Goal: Task Accomplishment & Management: Use online tool/utility

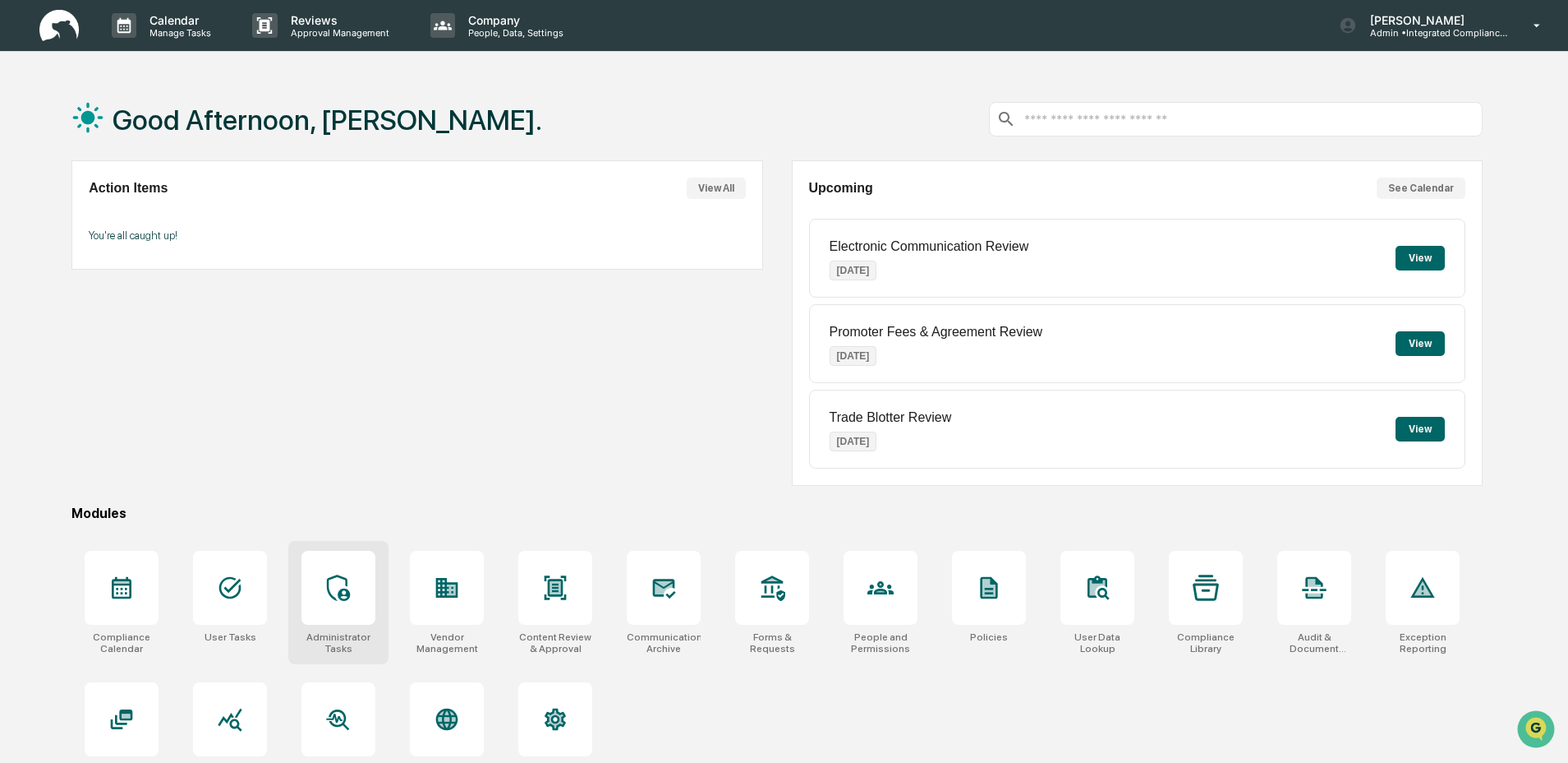
click at [333, 596] on icon at bounding box center [338, 587] width 23 height 27
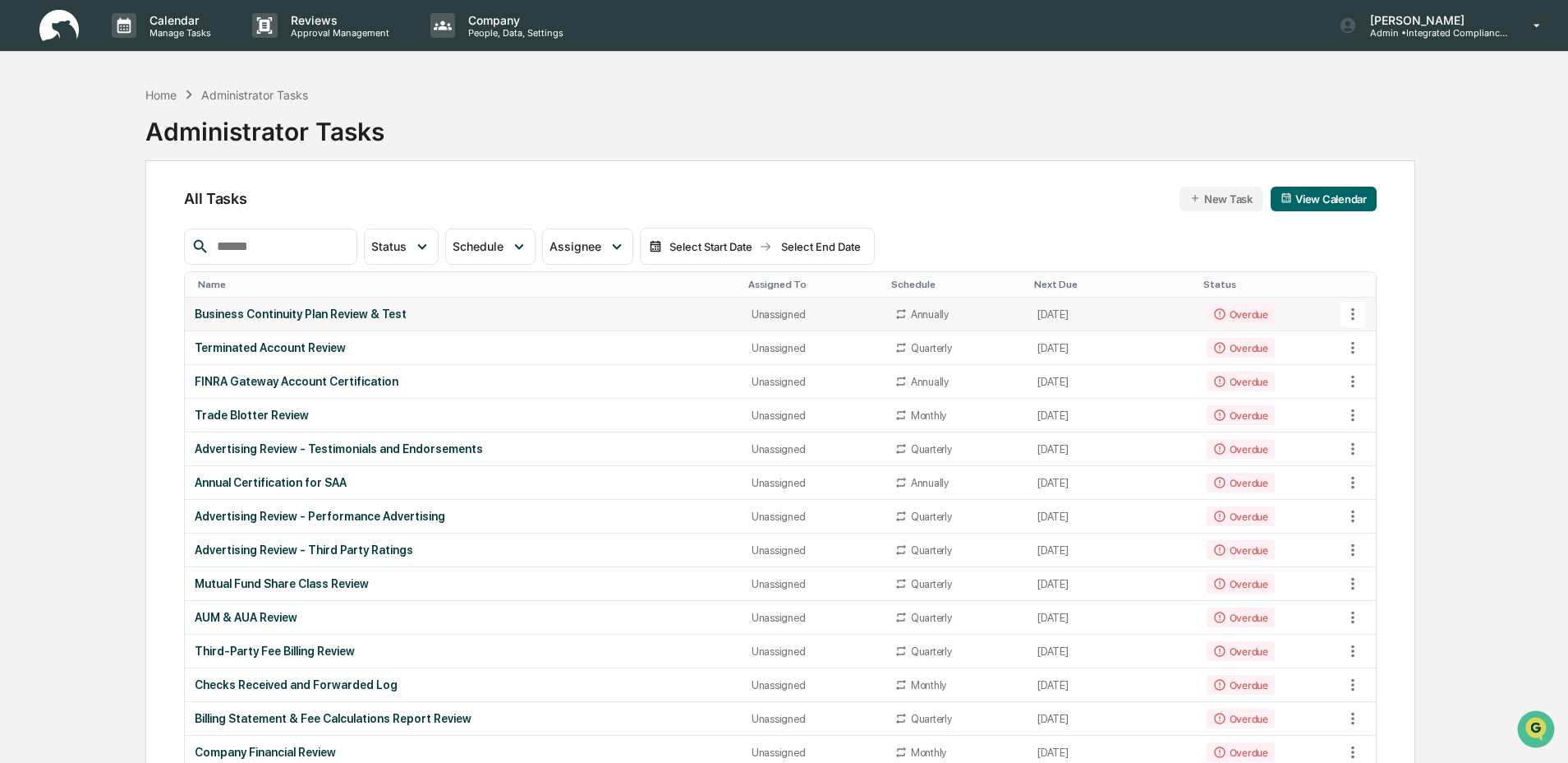
click at [570, 312] on div "Business Continuity Plan Review & Test" at bounding box center [463, 313] width 537 height 13
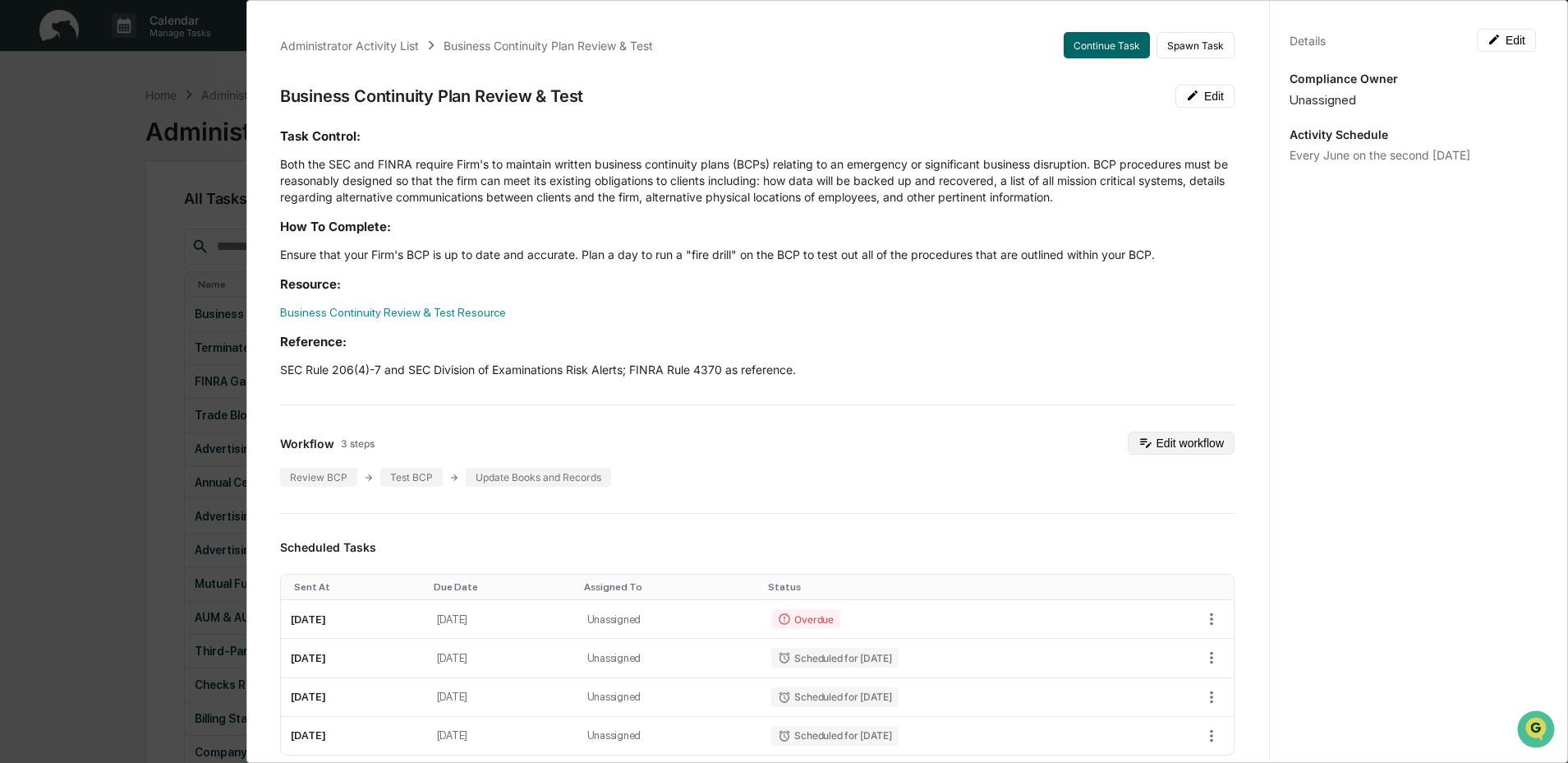
click at [1167, 444] on button "Edit workflow" at bounding box center [1181, 443] width 107 height 23
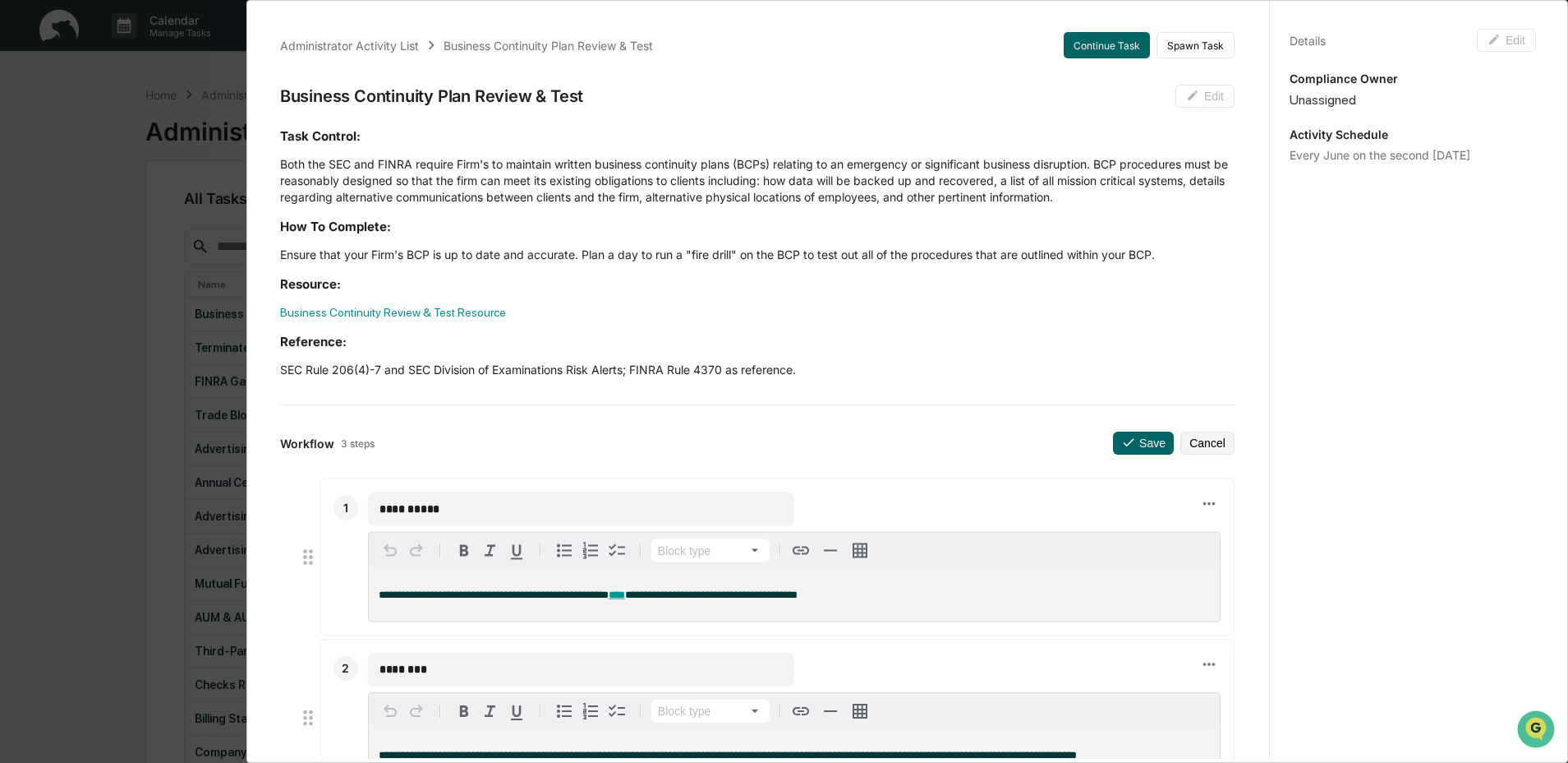
drag, startPoint x: 495, startPoint y: 502, endPoint x: 314, endPoint y: 512, distance: 181.3
click at [314, 512] on li "**********" at bounding box center [766, 557] width 938 height 158
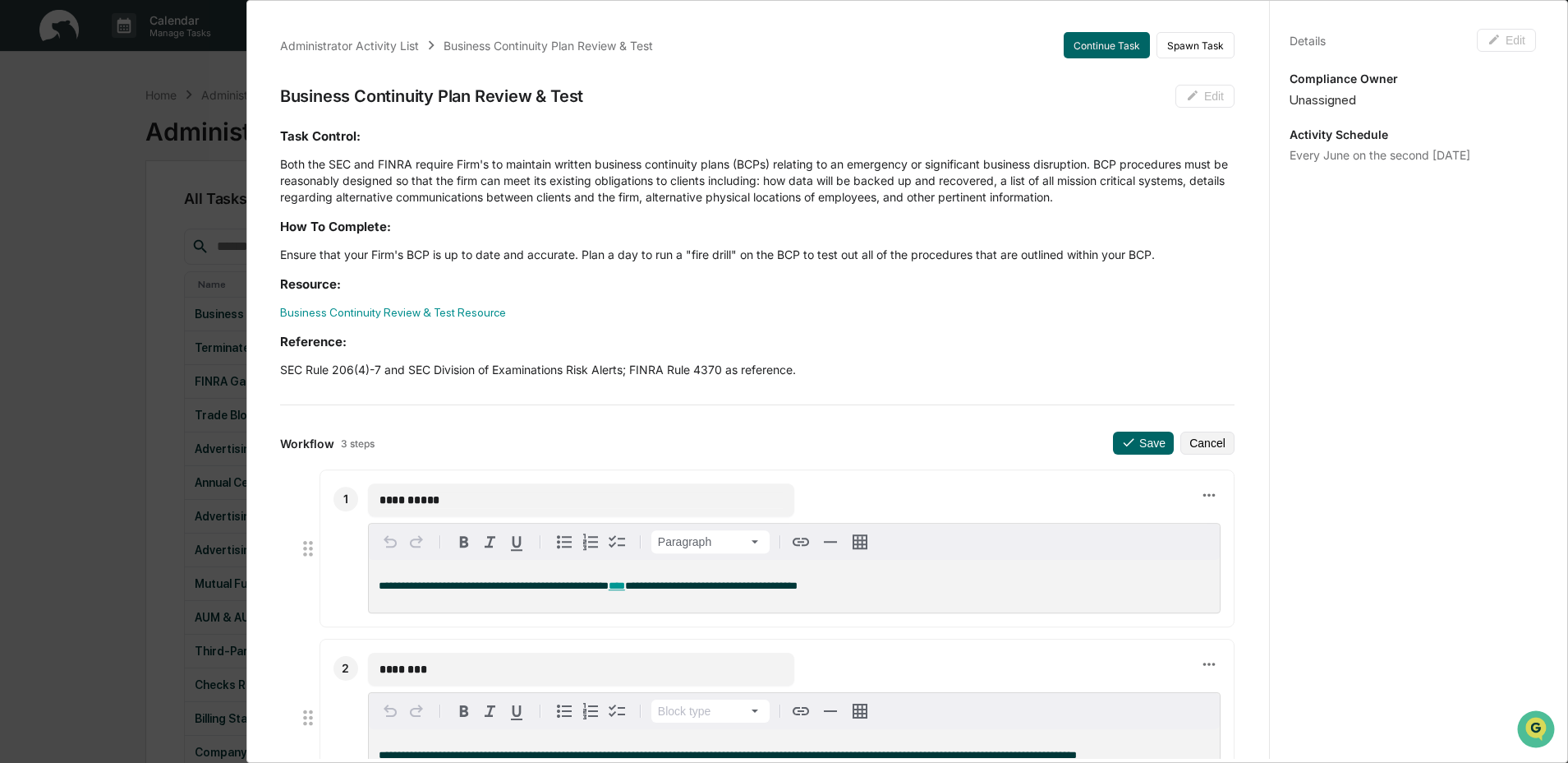
drag, startPoint x: 389, startPoint y: 601, endPoint x: 648, endPoint y: 603, distance: 259.0
click at [648, 603] on div "**********" at bounding box center [794, 585] width 851 height 52
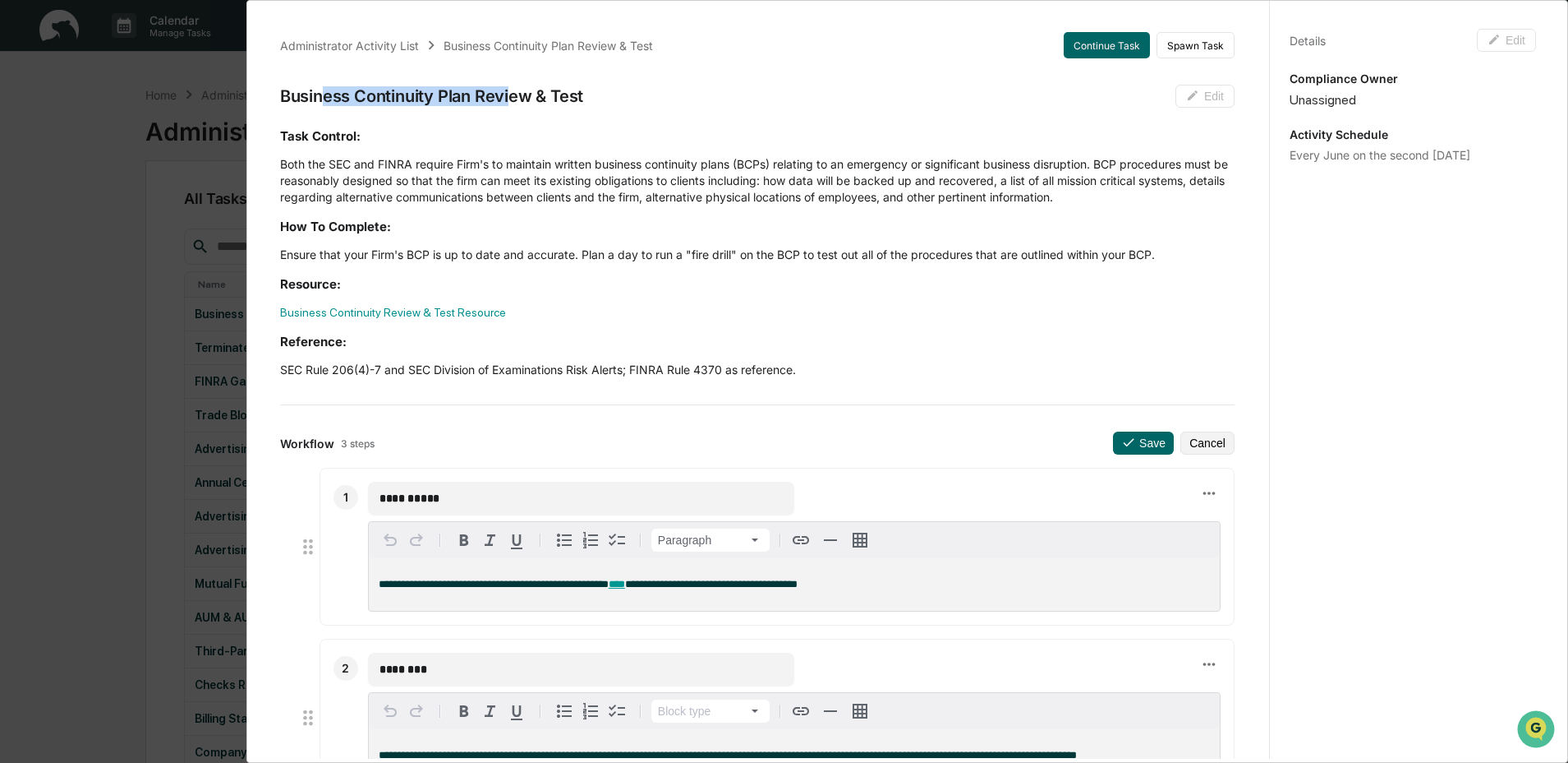
drag, startPoint x: 504, startPoint y: 91, endPoint x: 323, endPoint y: 95, distance: 181.0
click at [323, 95] on div "Business Continuity Plan Review & Test" at bounding box center [431, 96] width 303 height 20
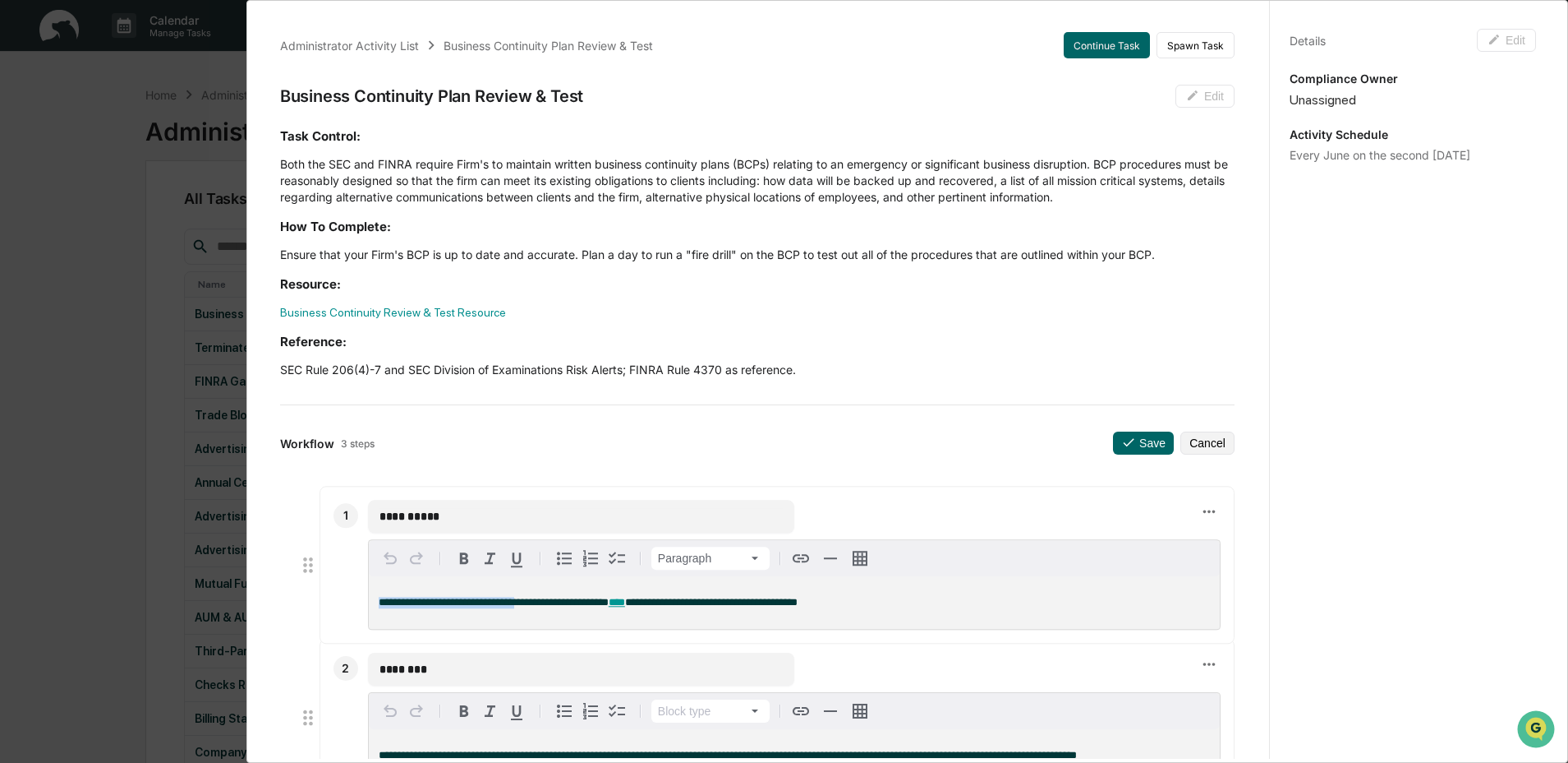
drag, startPoint x: 378, startPoint y: 584, endPoint x: 538, endPoint y: 603, distance: 161.1
click at [539, 603] on span "**********" at bounding box center [494, 602] width 230 height 10
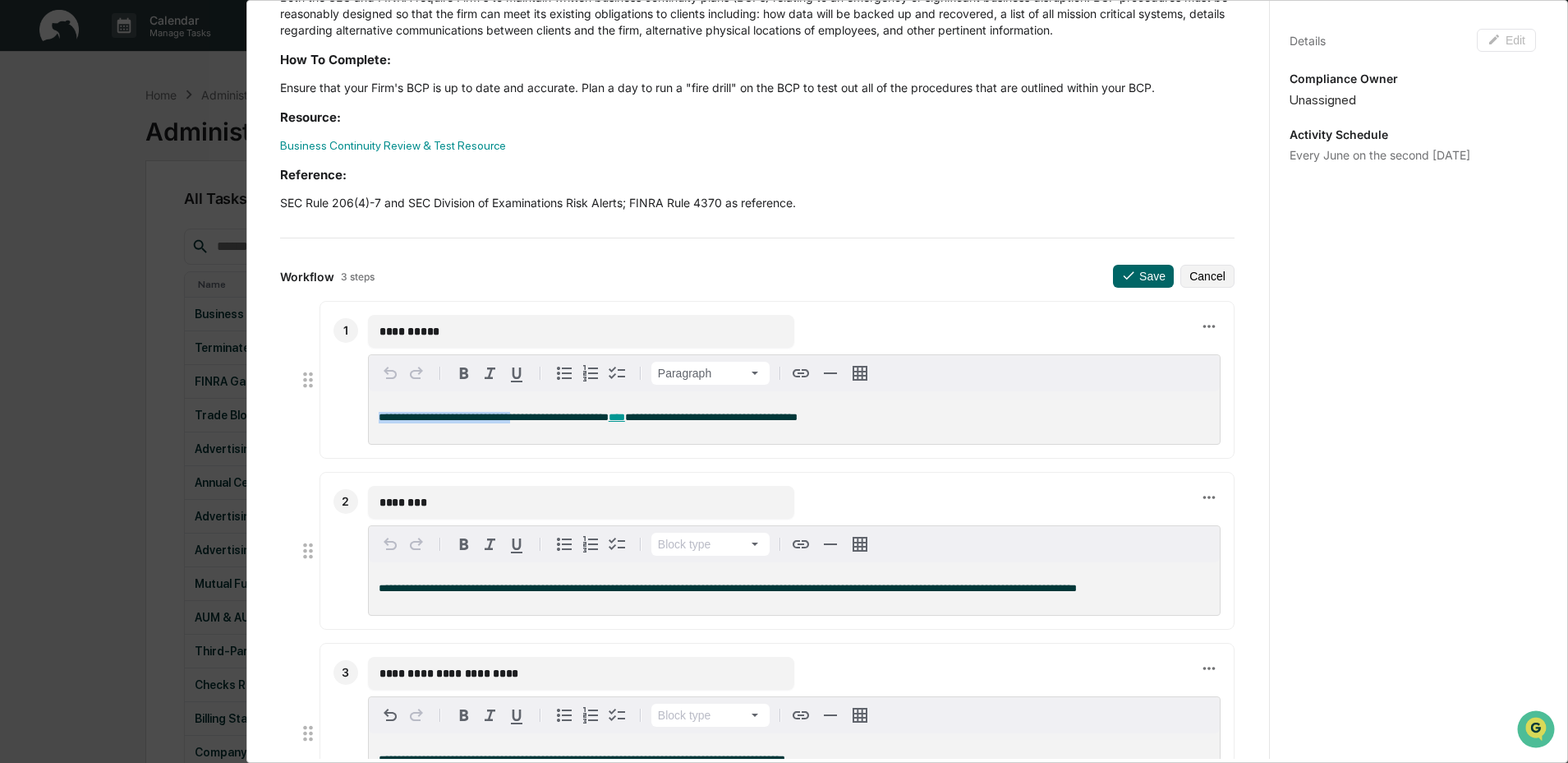
scroll to position [280, 0]
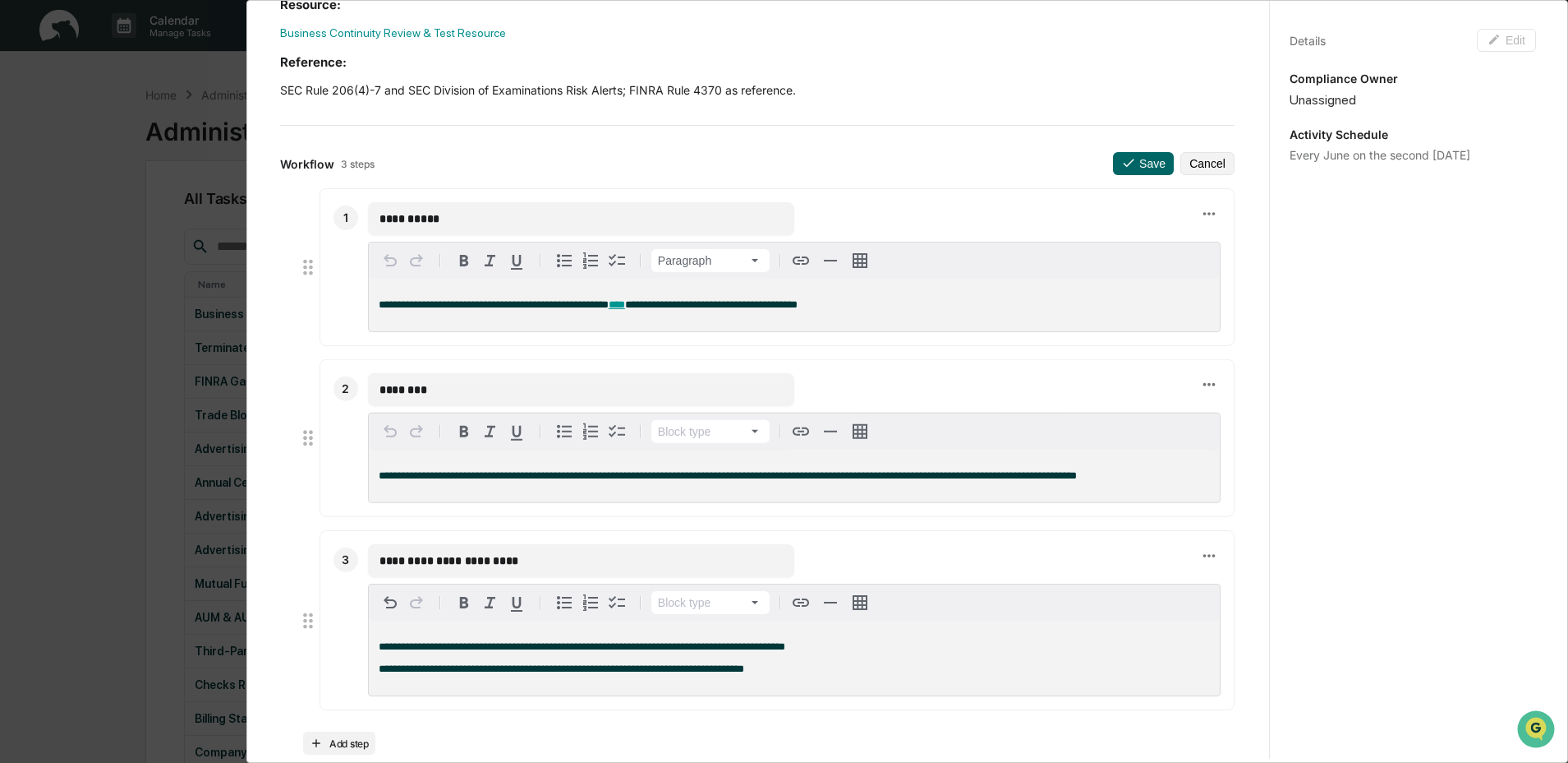
drag, startPoint x: 418, startPoint y: 388, endPoint x: 282, endPoint y: 387, distance: 136.0
click at [282, 387] on ul "**********" at bounding box center [757, 449] width 955 height 522
drag, startPoint x: 492, startPoint y: 572, endPoint x: 286, endPoint y: 576, distance: 206.0
click at [287, 576] on ul "**********" at bounding box center [757, 449] width 955 height 522
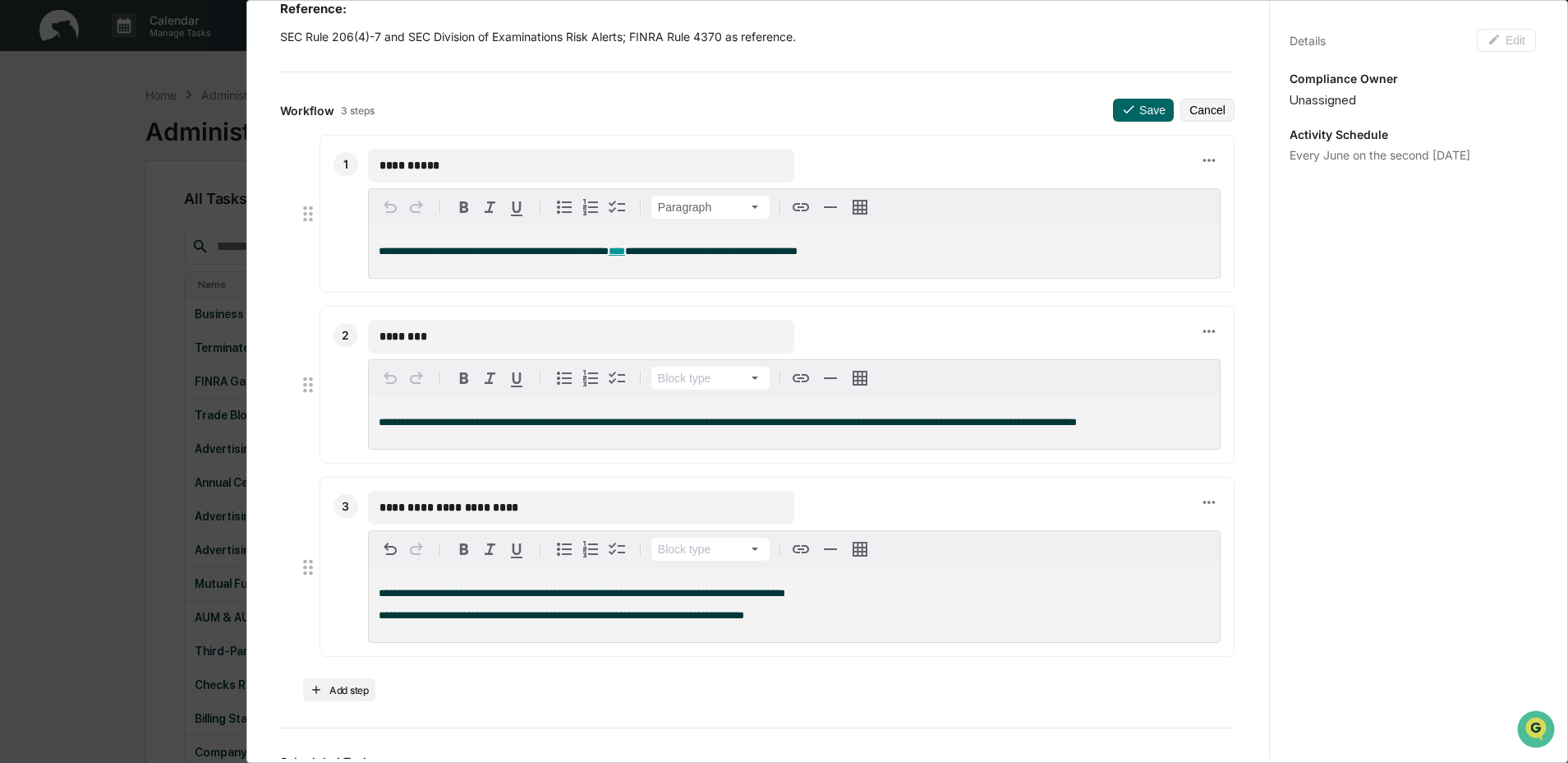
scroll to position [389, 0]
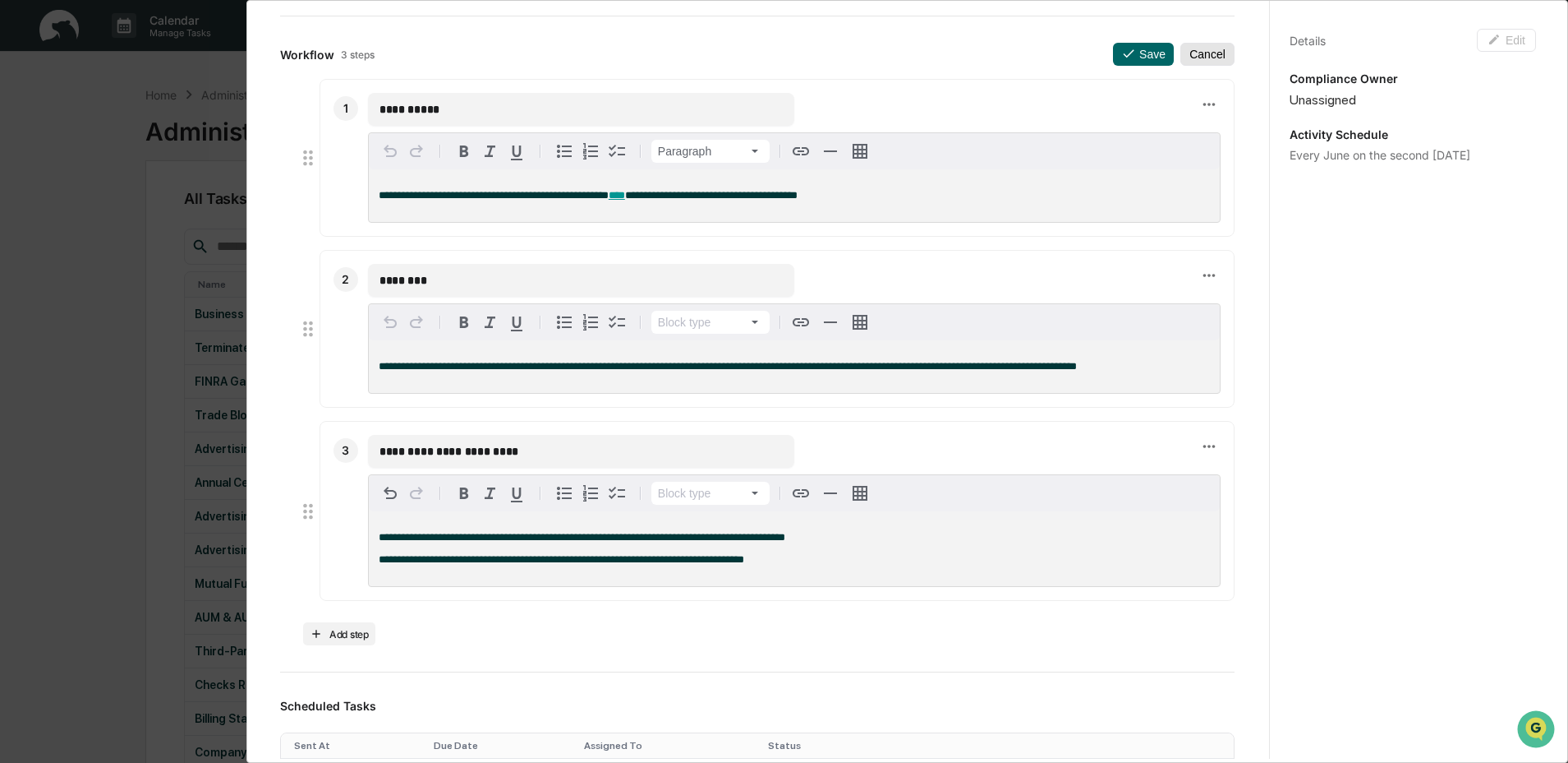
click at [1196, 51] on button "Cancel" at bounding box center [1207, 54] width 54 height 23
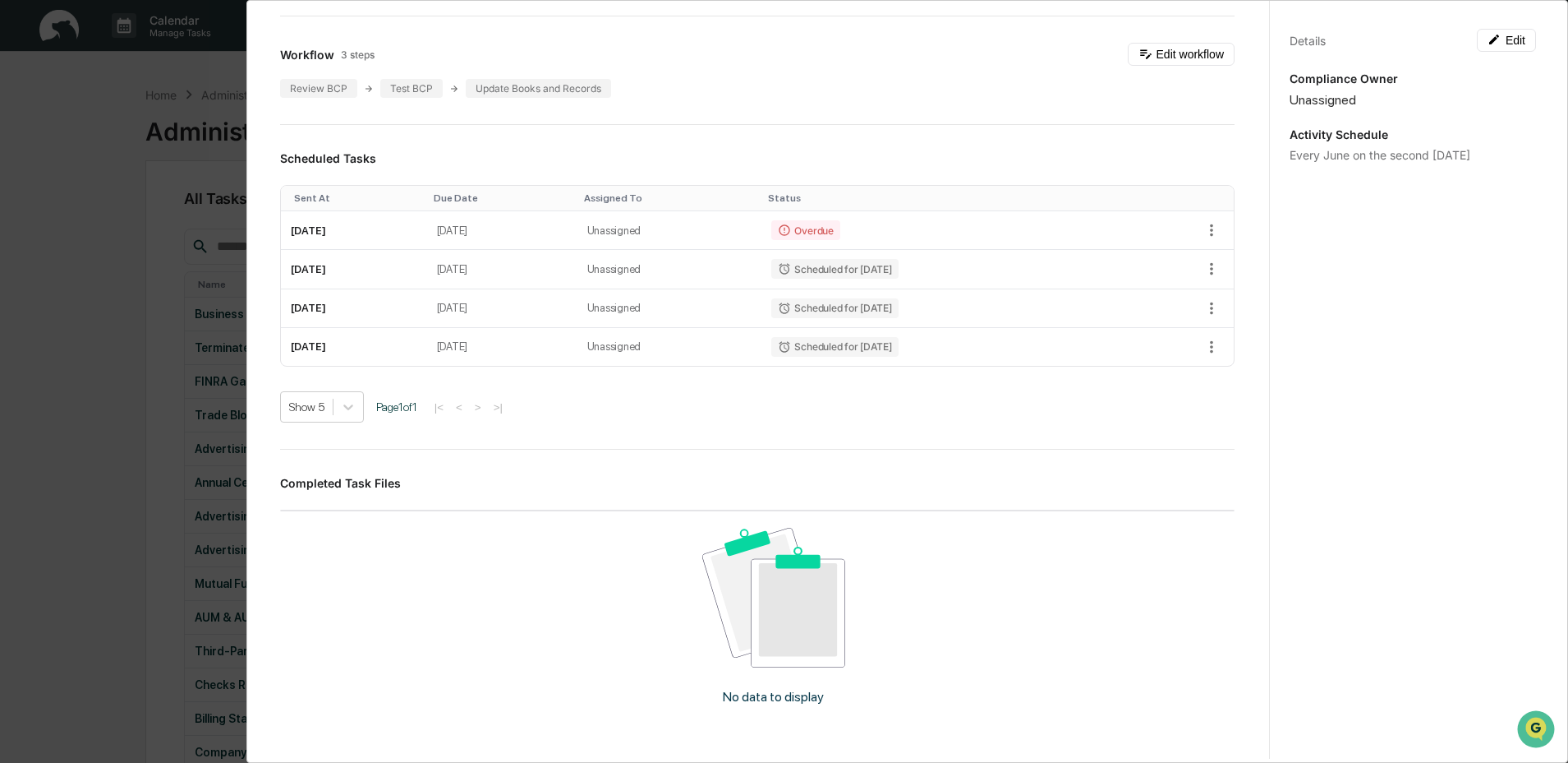
click at [146, 219] on div "Administrator Activity List Business Continuity Plan Review & Test Continue Tas…" at bounding box center [784, 381] width 1568 height 763
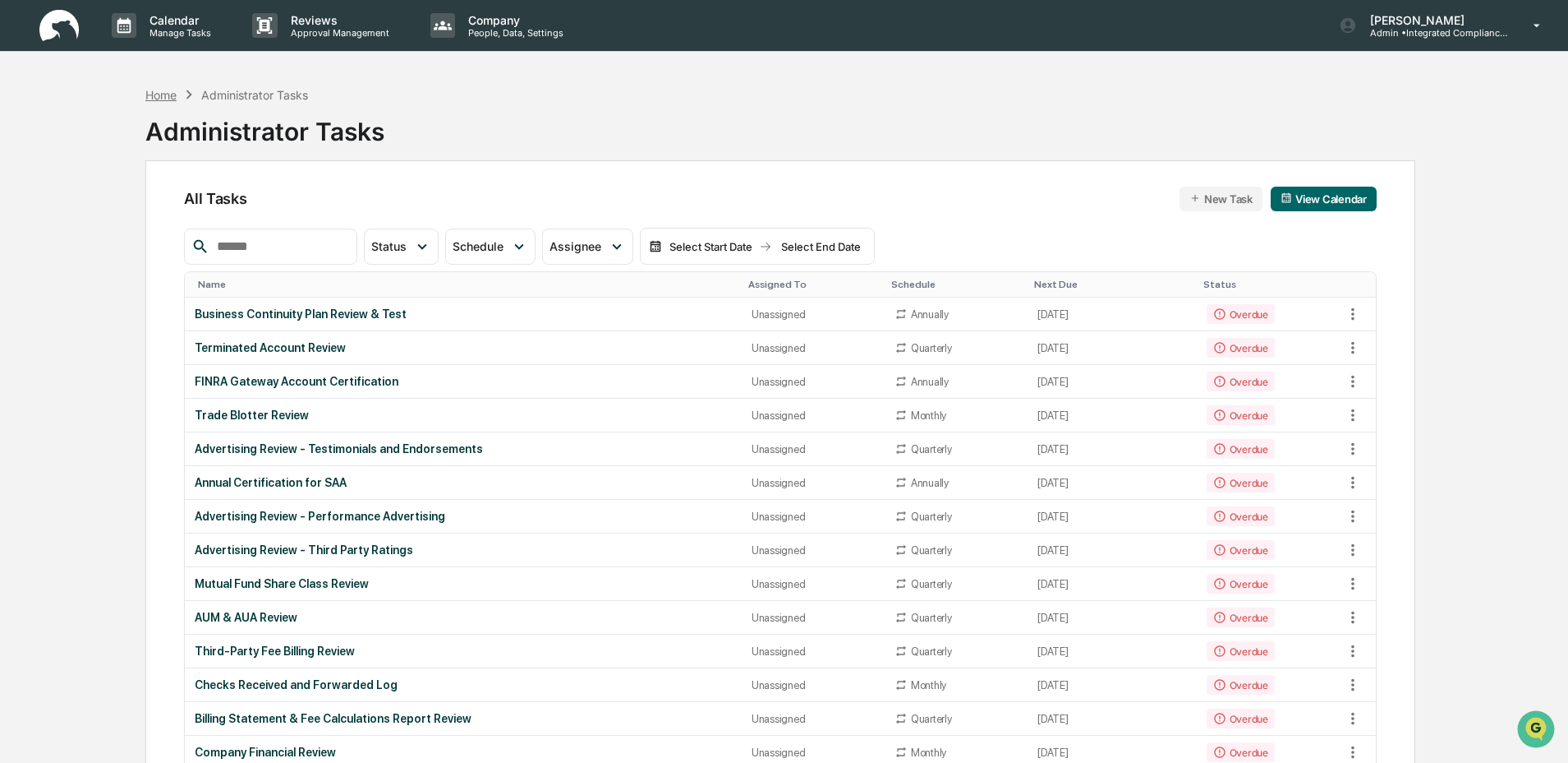
click at [167, 97] on div "Home" at bounding box center [161, 94] width 31 height 14
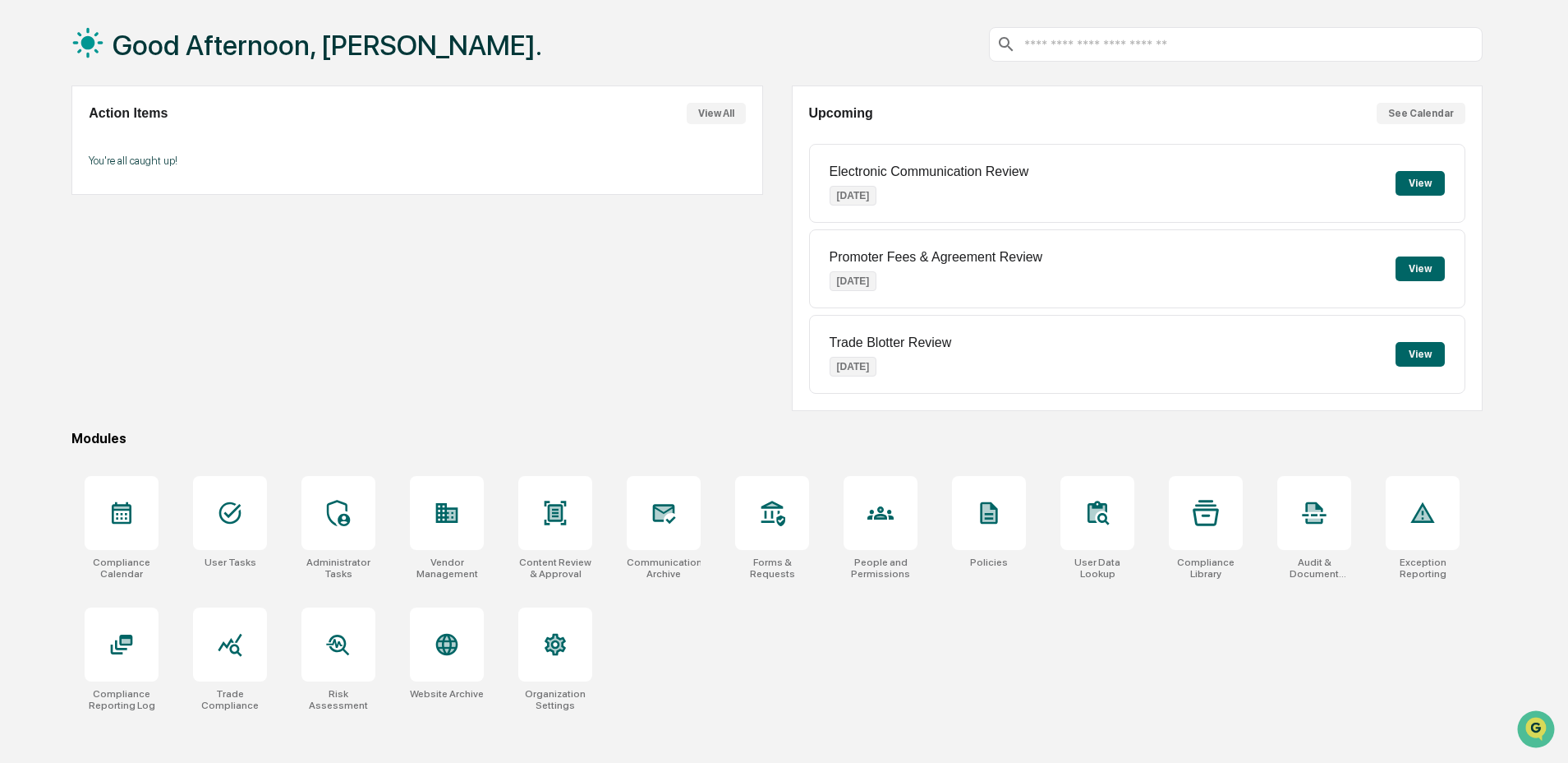
scroll to position [78, 0]
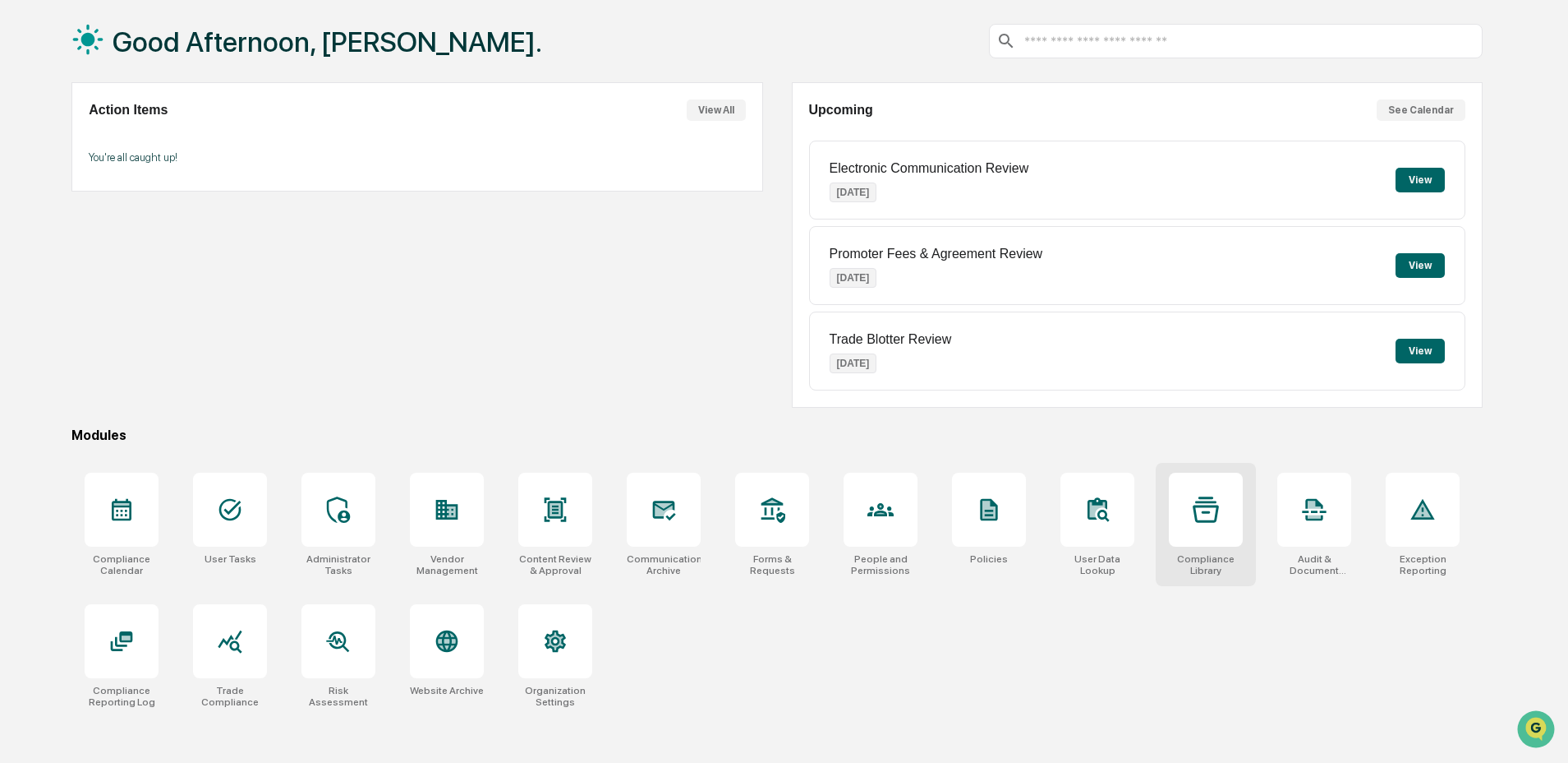
click at [1218, 519] on icon at bounding box center [1206, 509] width 27 height 27
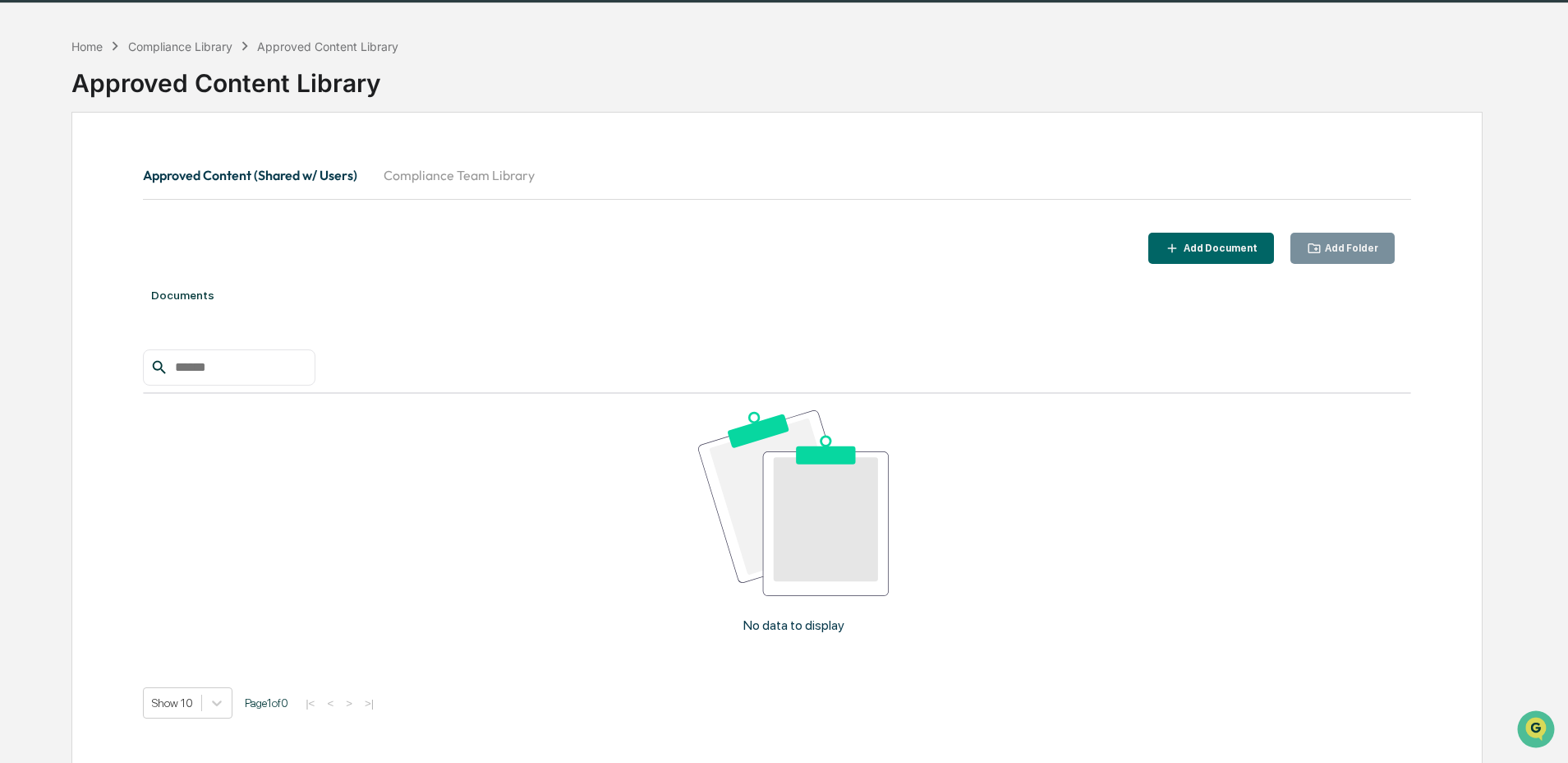
scroll to position [18, 0]
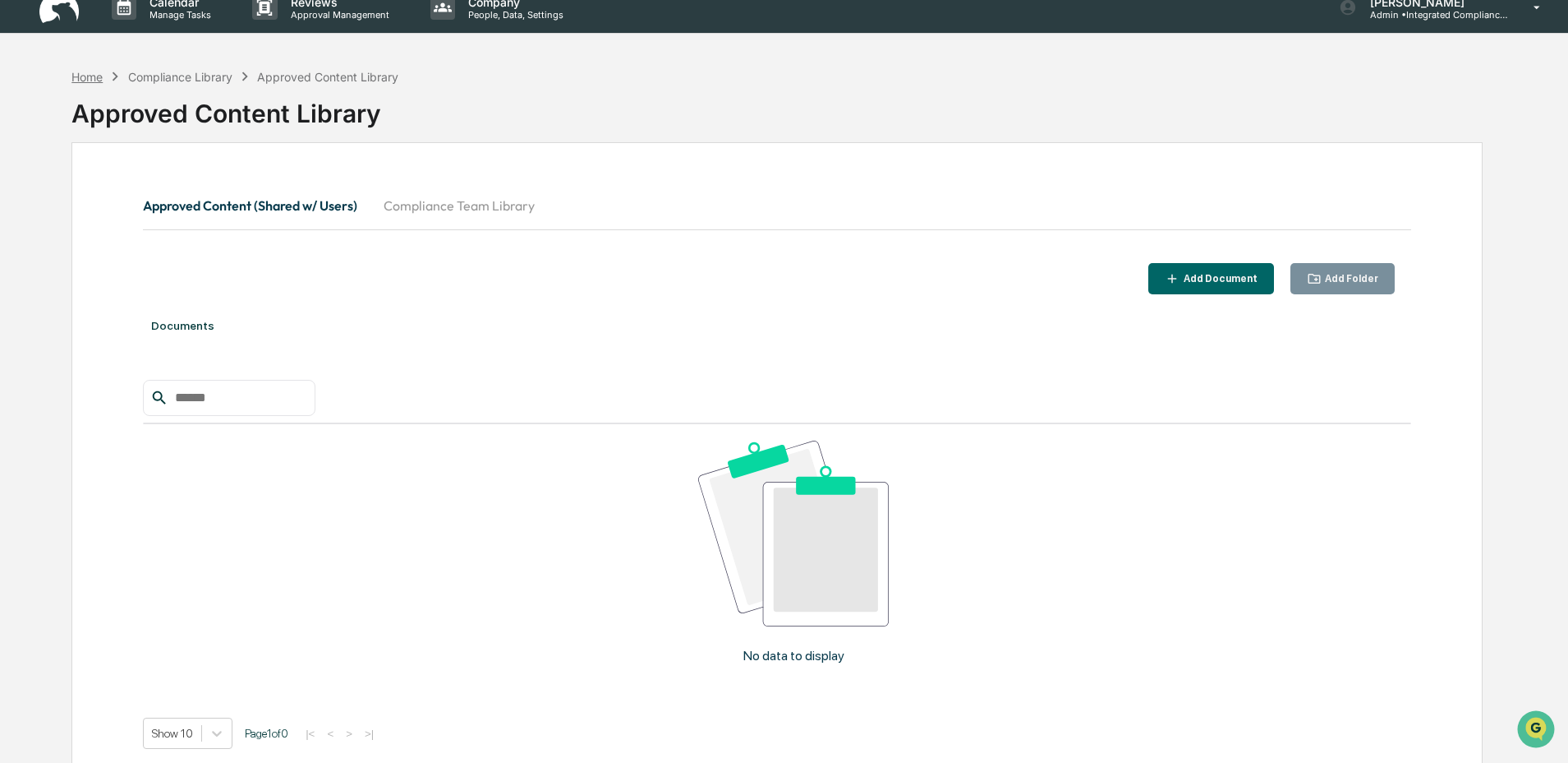
click at [91, 79] on div "Home" at bounding box center [87, 76] width 31 height 14
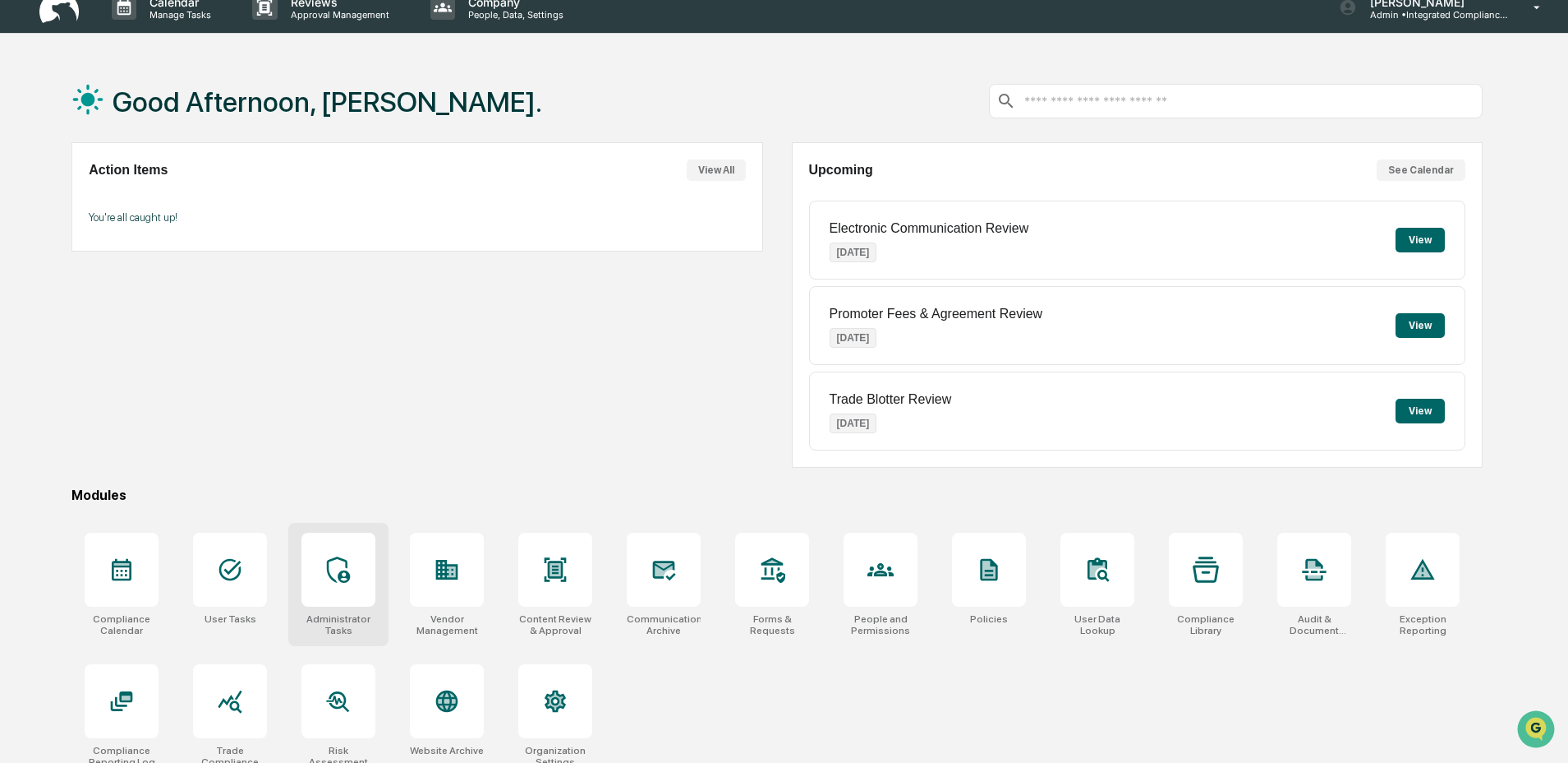
click at [299, 584] on div "Administrator Tasks" at bounding box center [338, 584] width 100 height 124
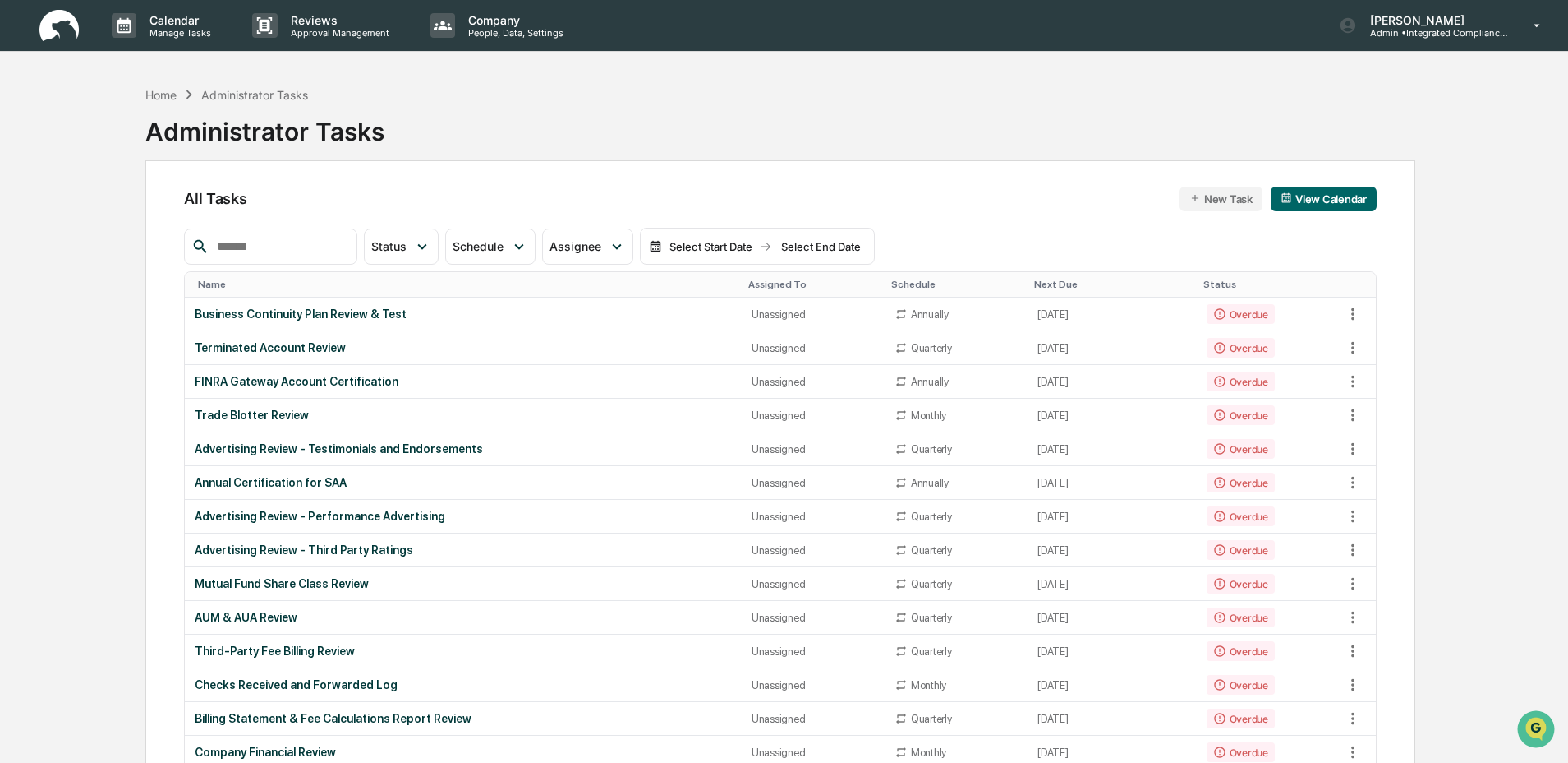
click at [321, 242] on input "text" at bounding box center [280, 246] width 140 height 21
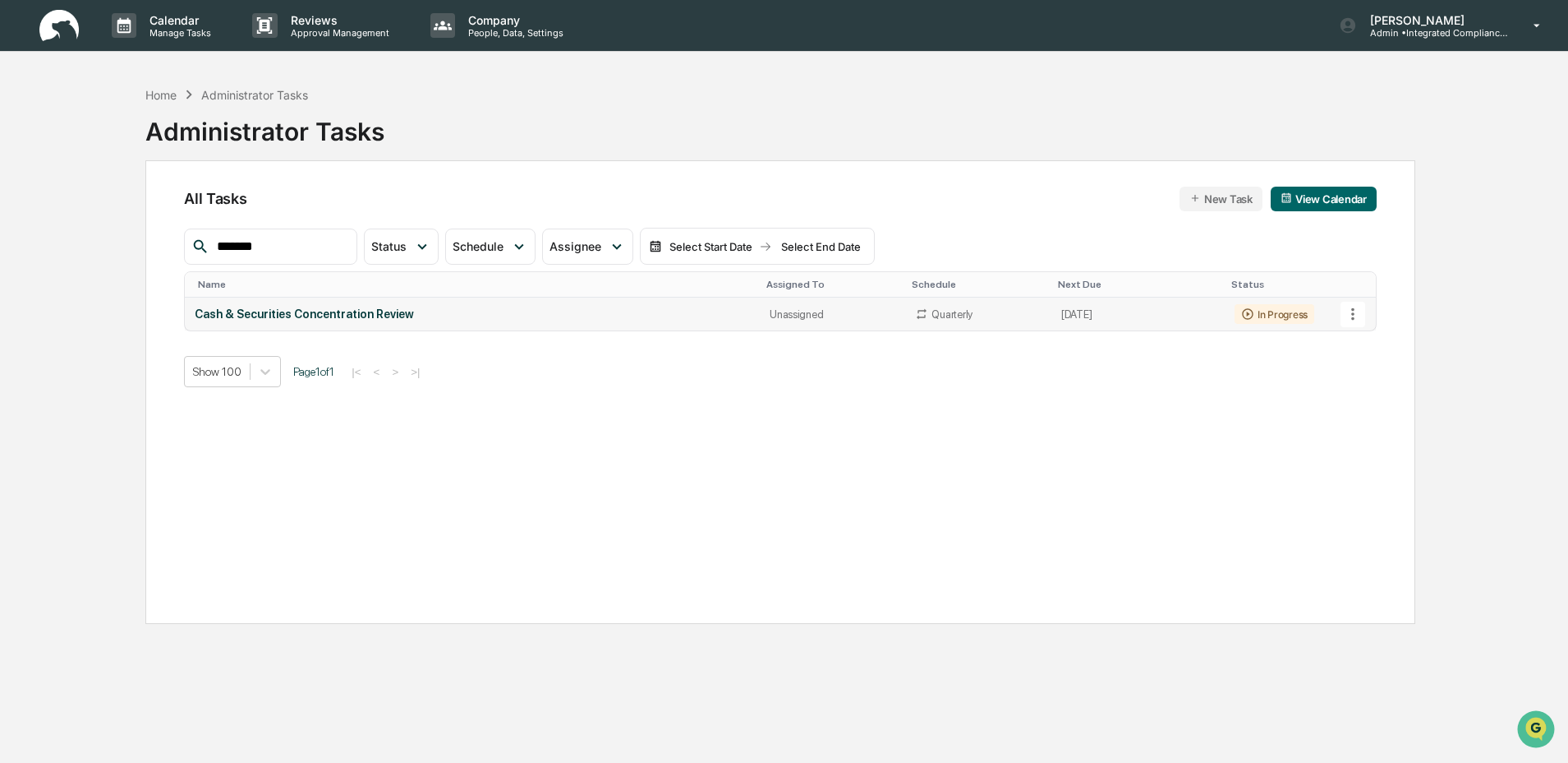
type input "*******"
click at [419, 314] on div "Cash & Securities Concentration Review" at bounding box center [472, 313] width 555 height 13
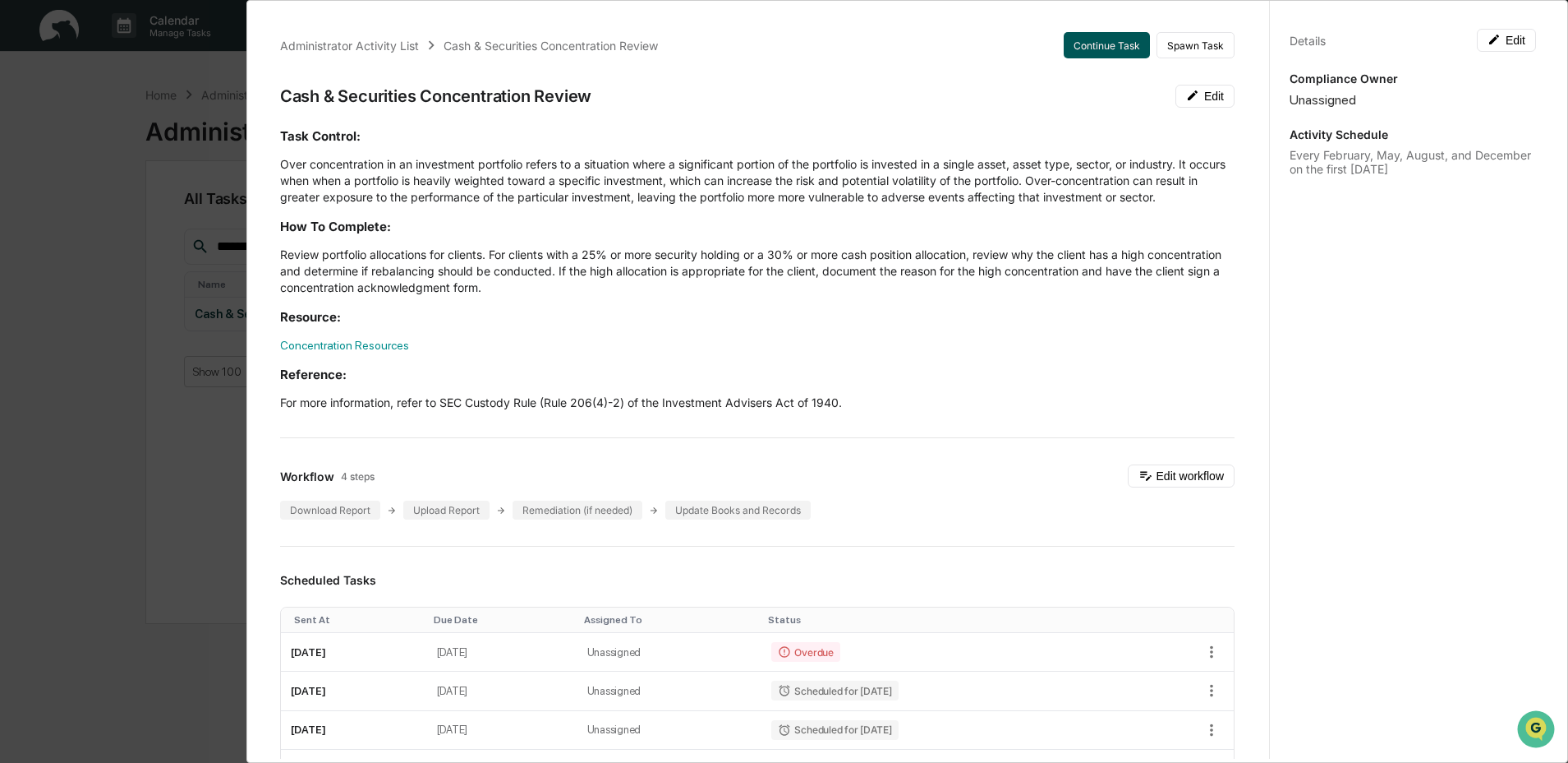
click at [1064, 45] on button "Continue Task" at bounding box center [1107, 45] width 87 height 27
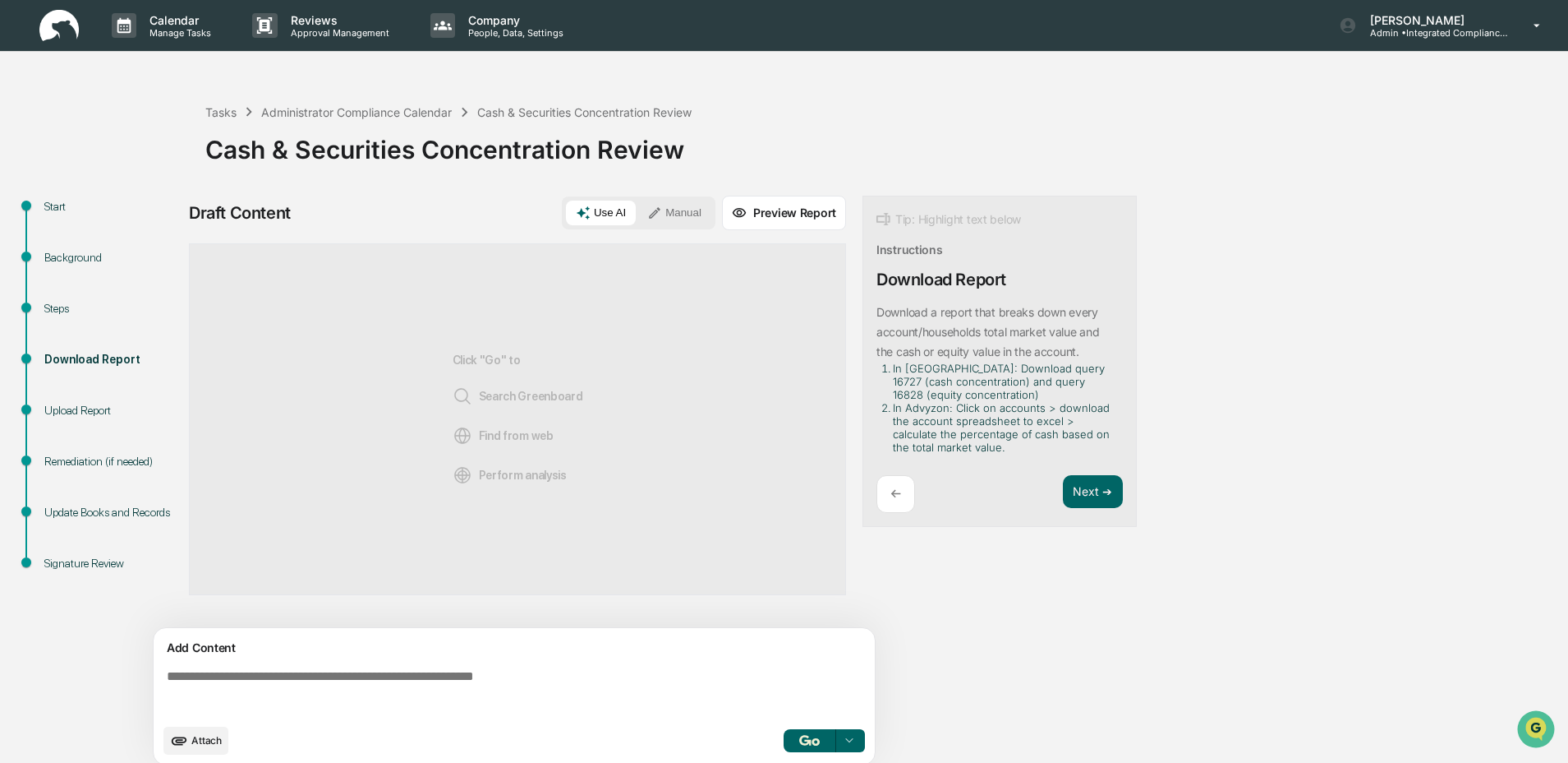
click at [50, 287] on div "Background" at bounding box center [112, 276] width 161 height 51
click at [50, 311] on div "Steps" at bounding box center [112, 309] width 135 height 17
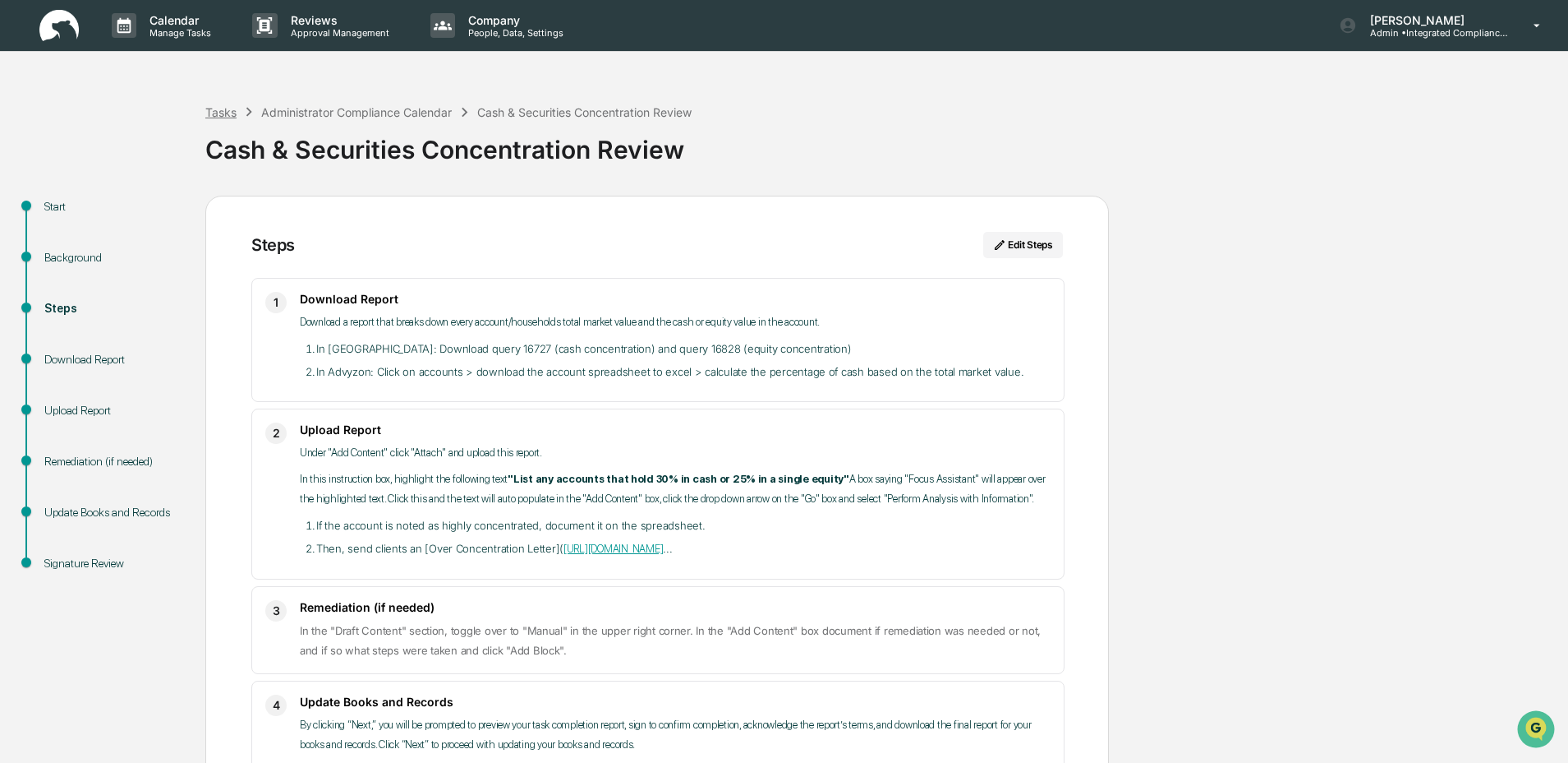
click at [229, 109] on div "Tasks" at bounding box center [220, 112] width 31 height 14
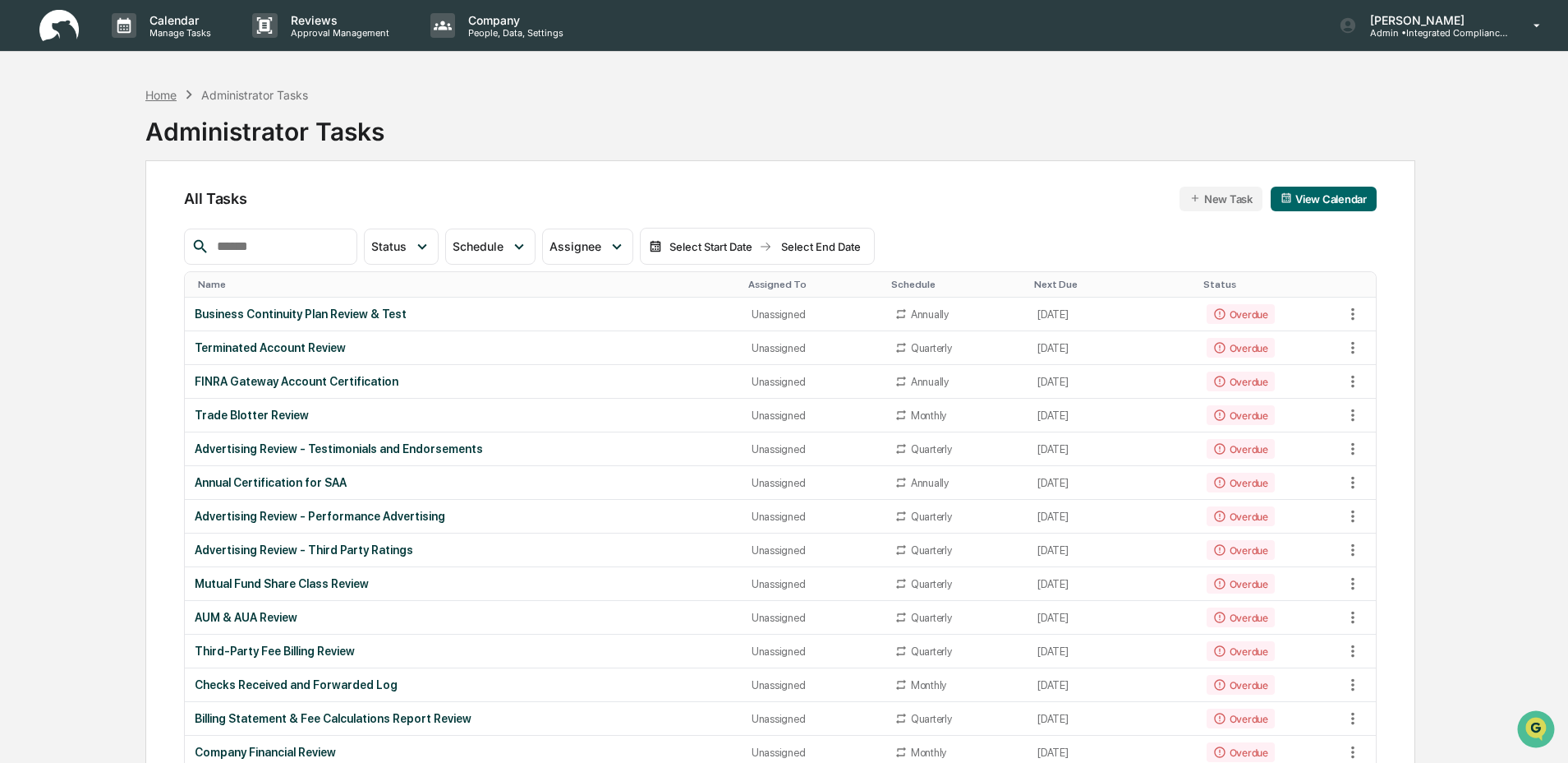
click at [147, 97] on div "Home" at bounding box center [161, 94] width 31 height 14
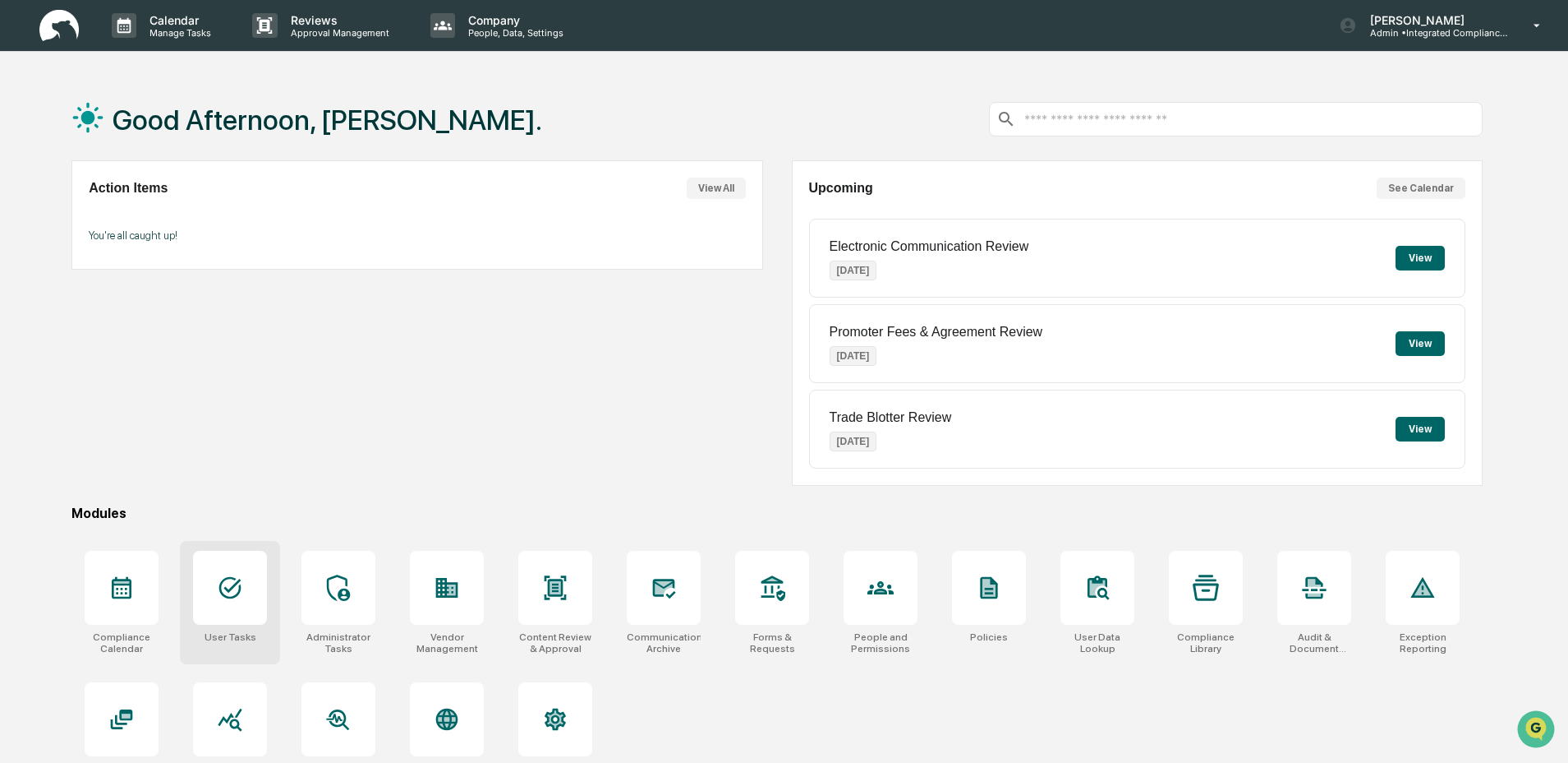
click at [248, 596] on div at bounding box center [230, 588] width 74 height 74
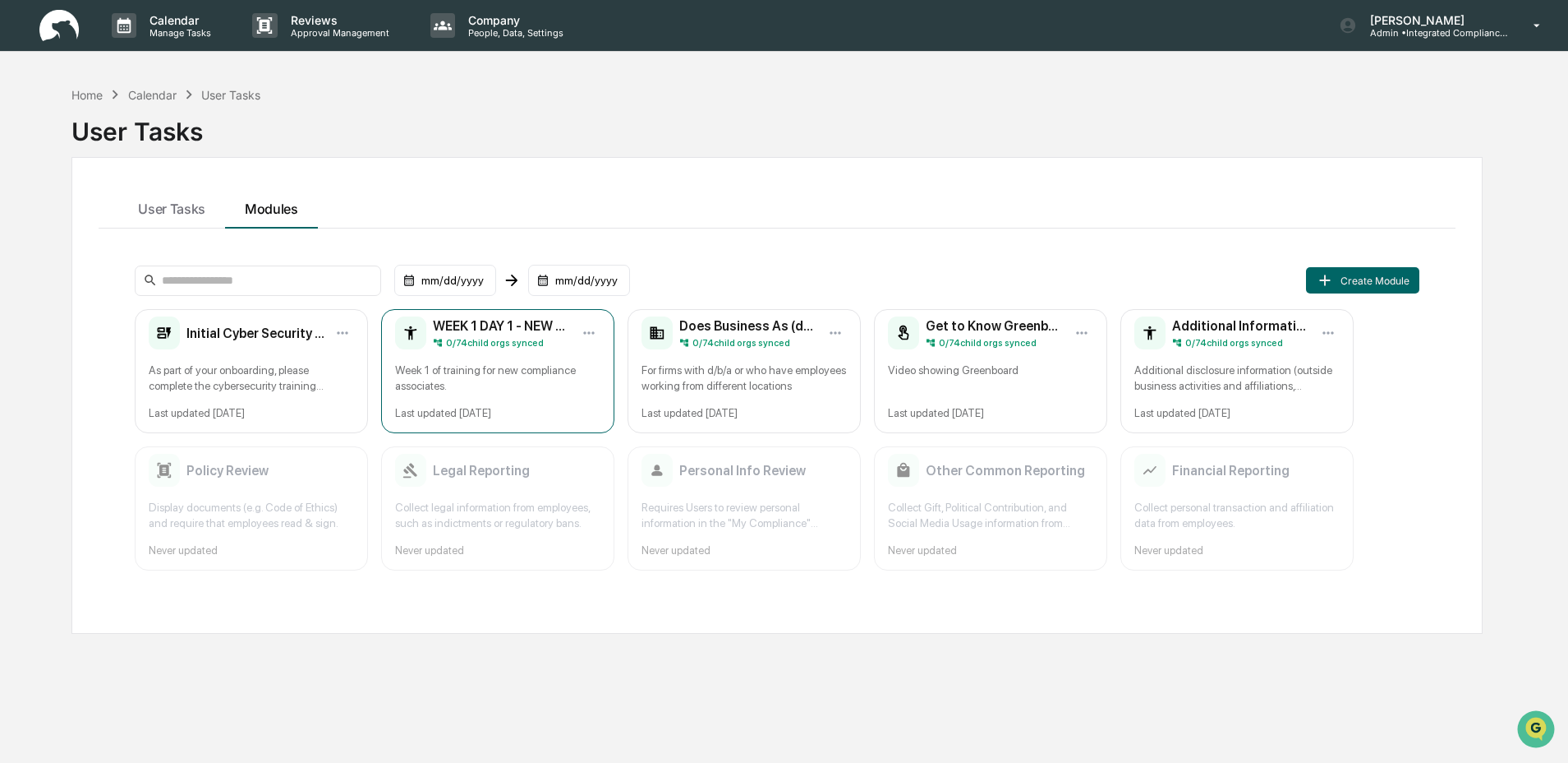
click at [498, 385] on div "Week 1 of training for new compliance associates." at bounding box center [498, 378] width 205 height 31
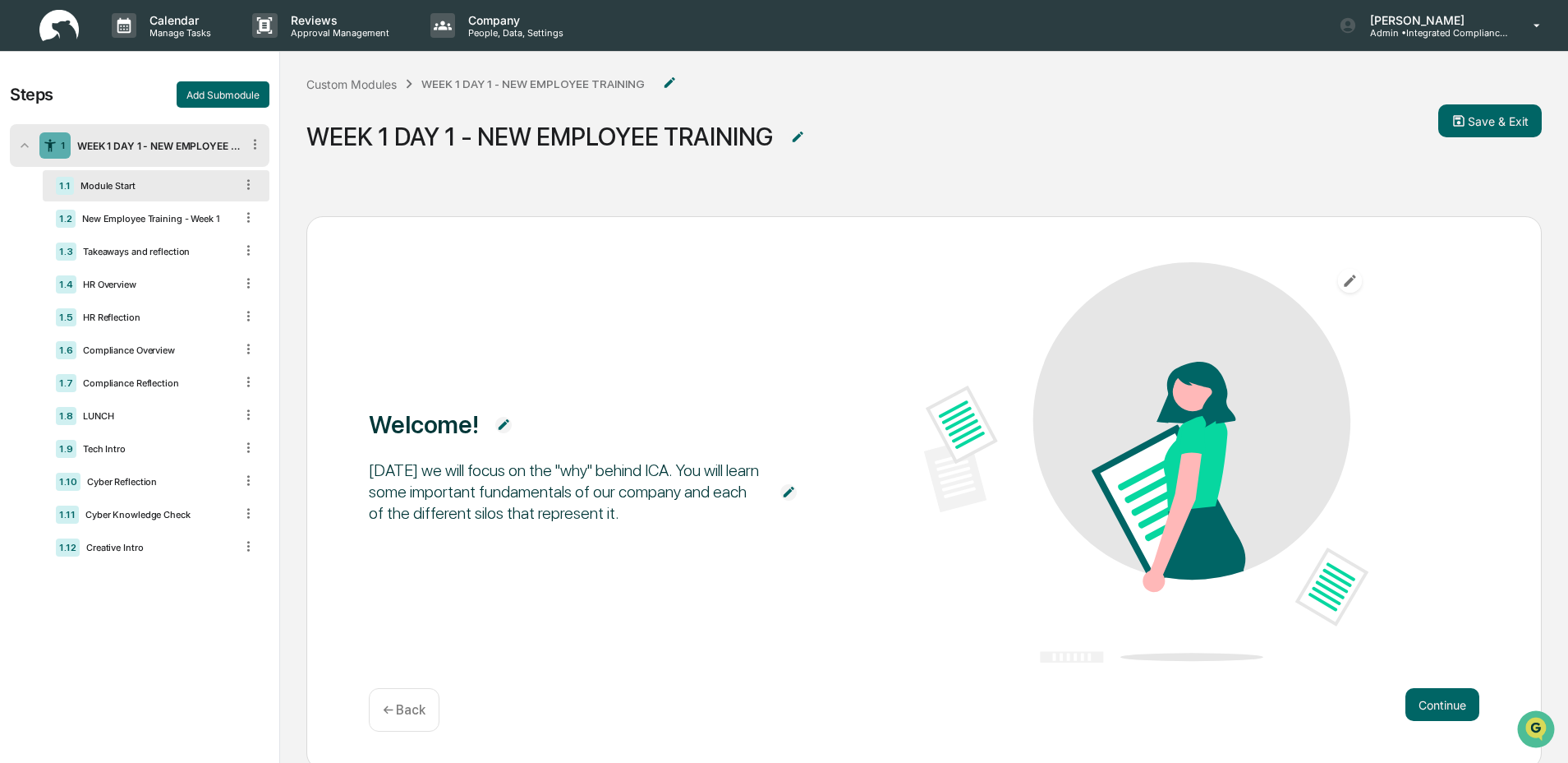
click at [51, 29] on img at bounding box center [59, 25] width 39 height 32
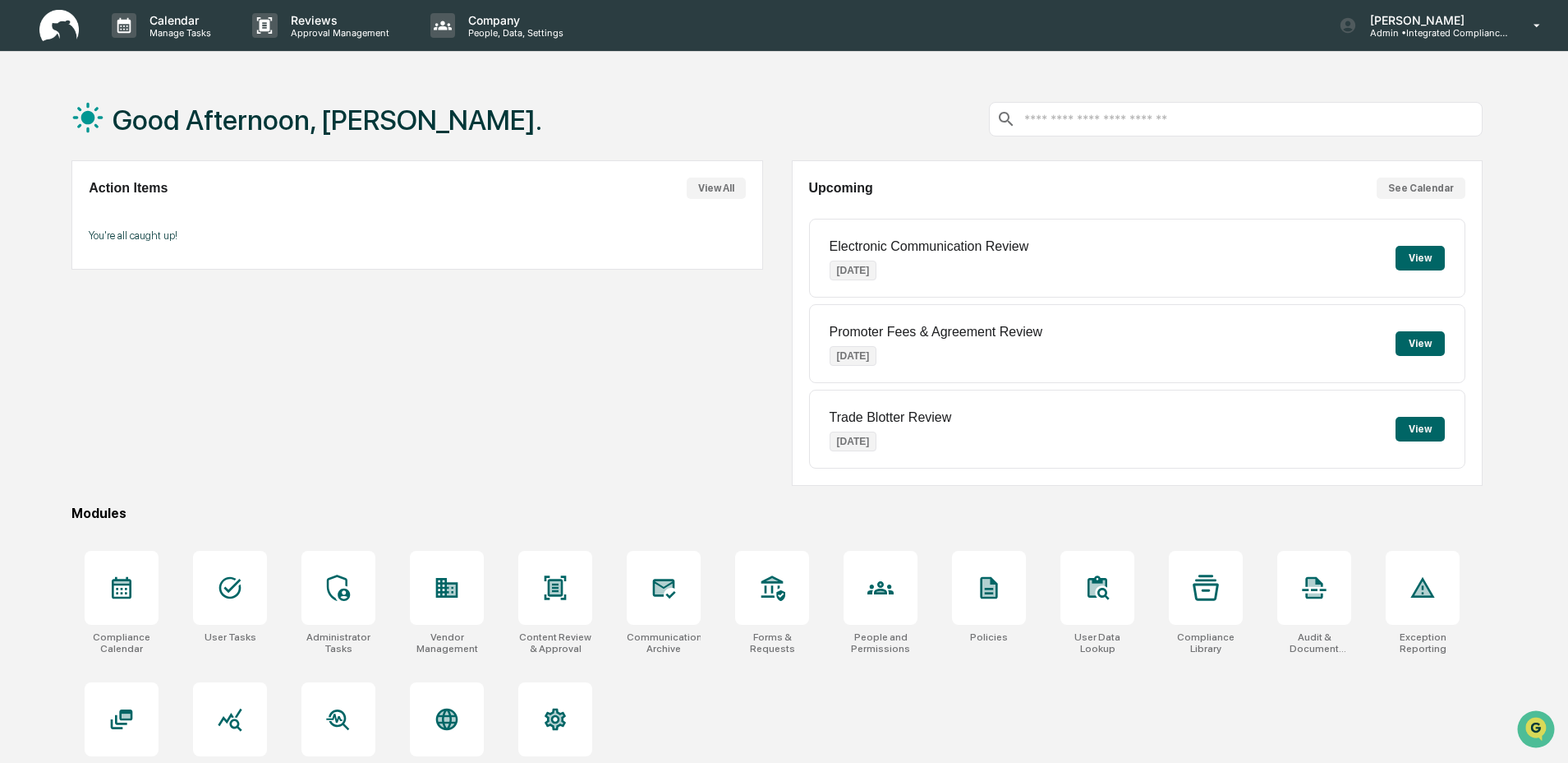
click at [670, 494] on div "Good Afternoon, [PERSON_NAME]. Action Items View All You're all caught up! Upco…" at bounding box center [777, 459] width 1461 height 763
